Goal: Task Accomplishment & Management: Manage account settings

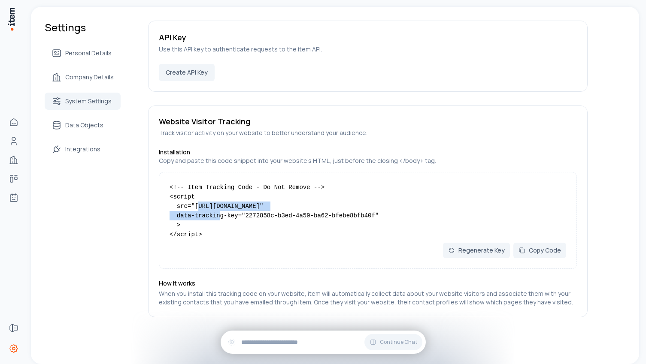
scroll to position [4, 0]
click at [205, 223] on code "<!-- Item Tracking Code - Do Not Remove --> <script src="https://app.useitem.io…" at bounding box center [274, 211] width 209 height 54
click at [501, 254] on button "Regenerate Key" at bounding box center [476, 250] width 67 height 15
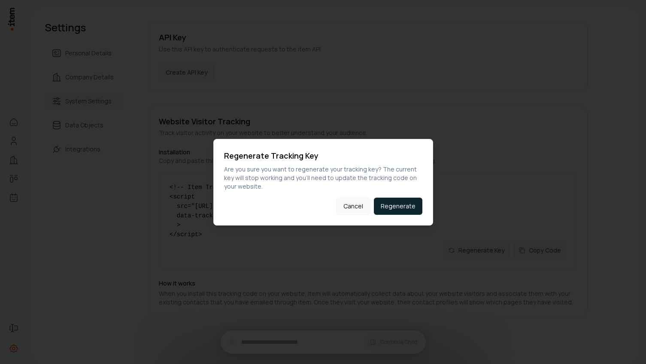
click at [349, 213] on button "Cancel" at bounding box center [353, 206] width 34 height 17
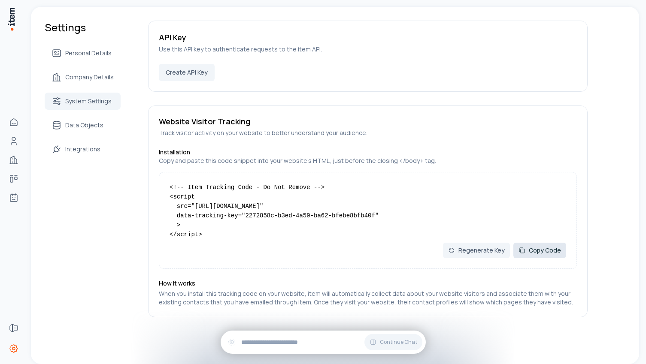
click at [522, 258] on button "Copy Code" at bounding box center [539, 250] width 53 height 15
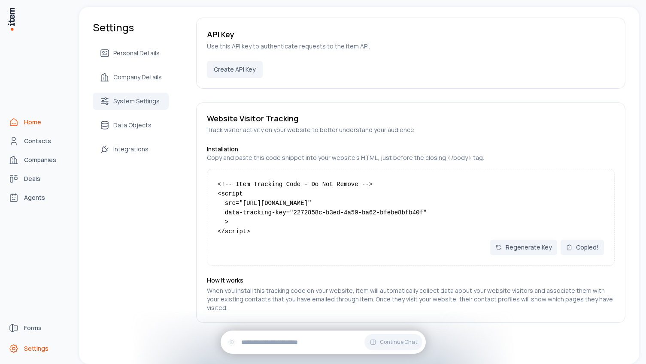
click at [32, 118] on span "Home" at bounding box center [32, 122] width 17 height 9
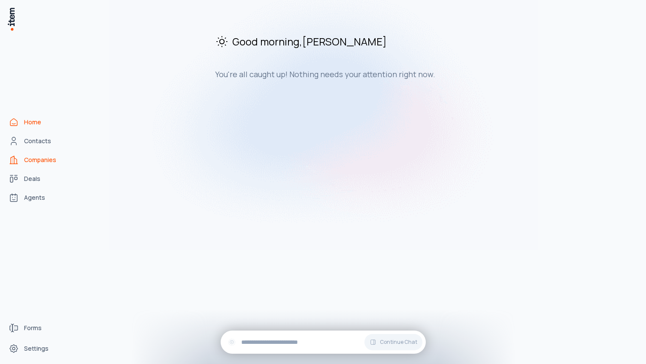
click at [33, 158] on span "Companies" at bounding box center [40, 160] width 32 height 9
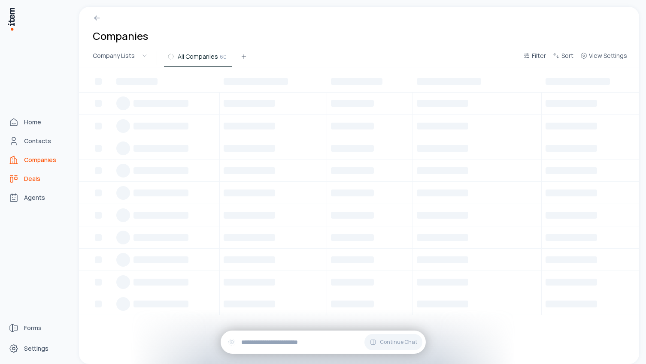
click at [33, 181] on span "Deals" at bounding box center [32, 179] width 16 height 9
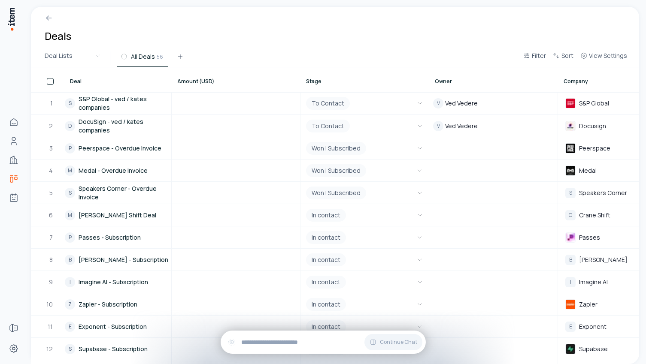
click at [582, 1] on div "Deals Deal Lists All Deals 56 Filter Sort View Settings Deal Amount (USD) Stage…" at bounding box center [336, 182] width 619 height 364
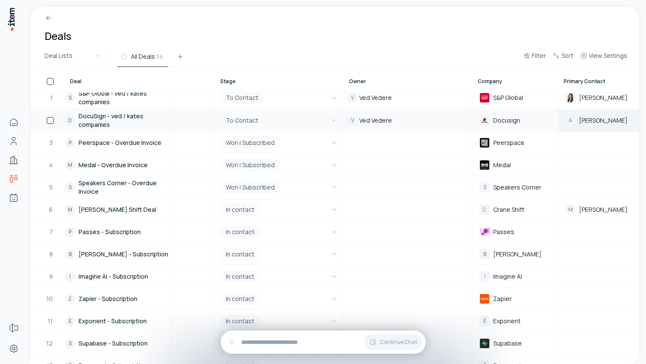
scroll to position [0, 86]
